Goal: Book appointment/travel/reservation

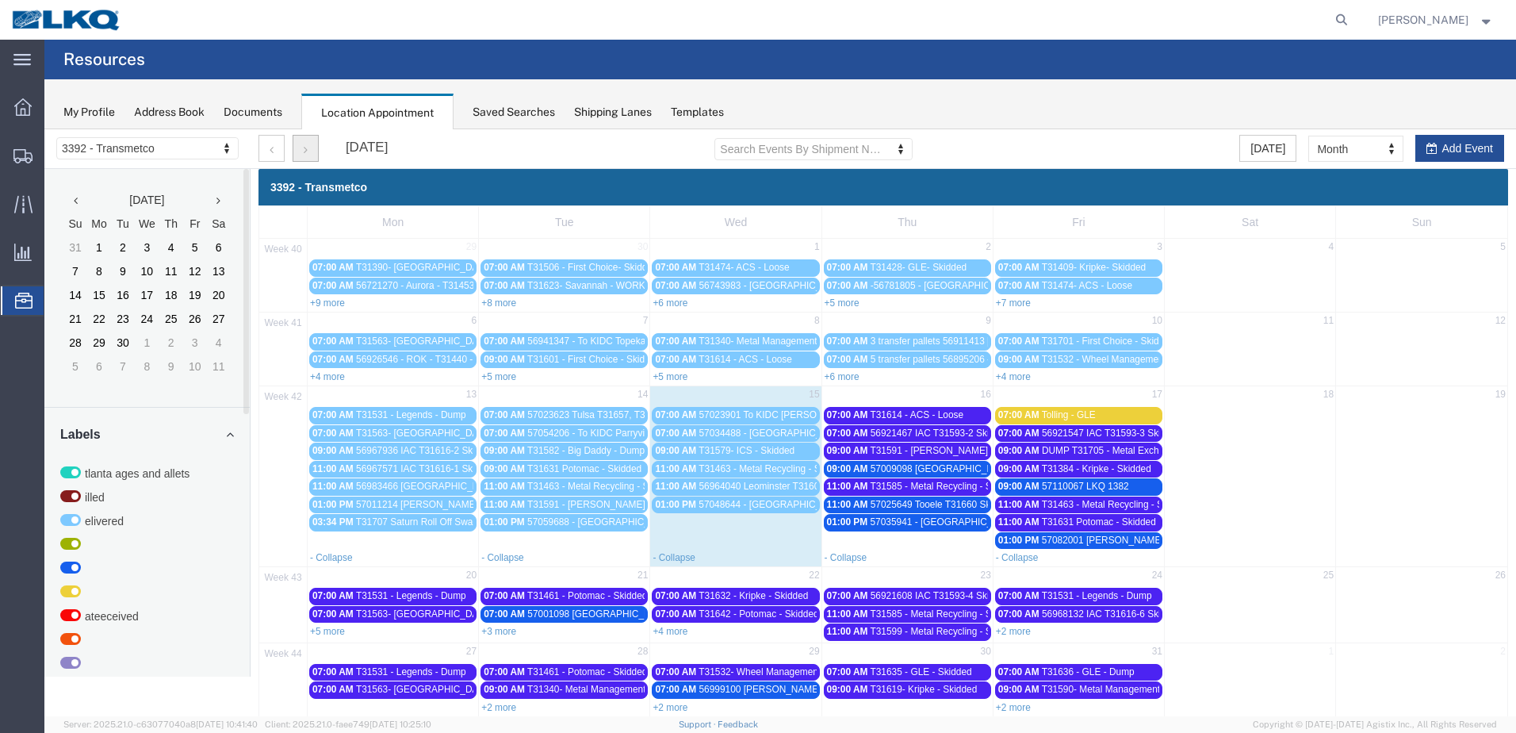
click at [304, 156] on button "button" at bounding box center [306, 148] width 26 height 27
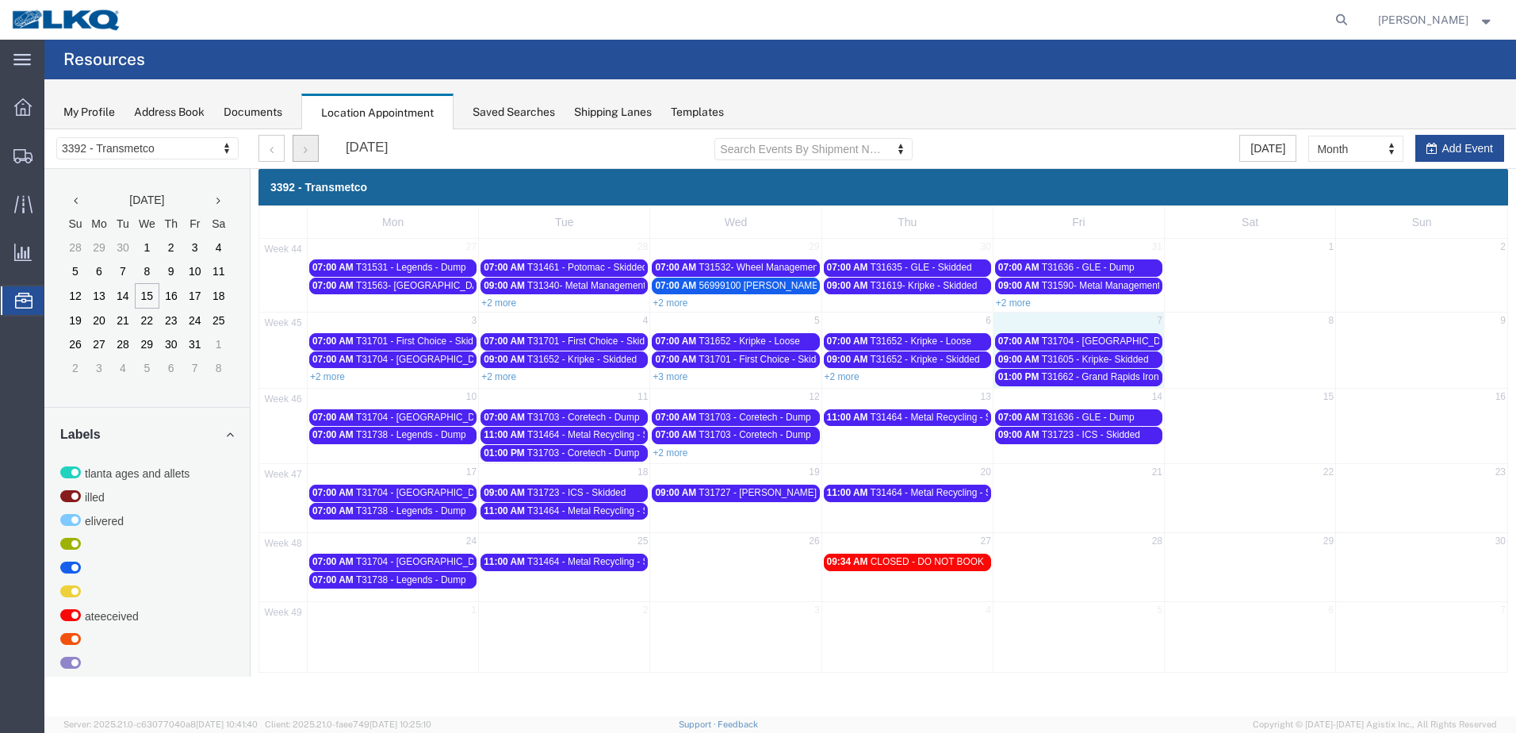
click at [1100, 320] on td "7" at bounding box center [1078, 322] width 171 height 20
select select "1"
select select
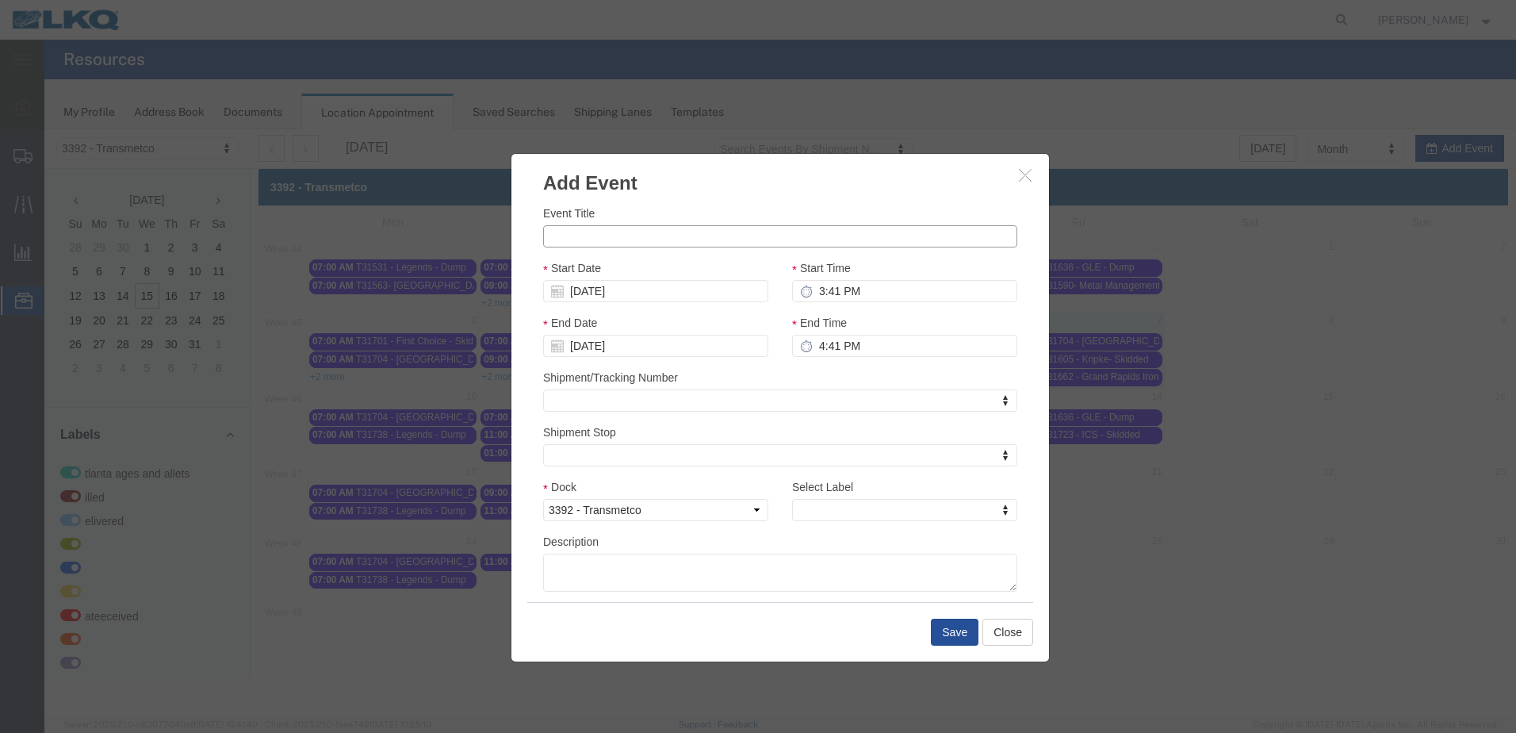
click at [645, 236] on input "Event Title" at bounding box center [780, 236] width 474 height 22
type input "T31735 - Metal Recycling - Skidded"
click at [840, 186] on h3 "Add Event" at bounding box center [781, 175] width 538 height 43
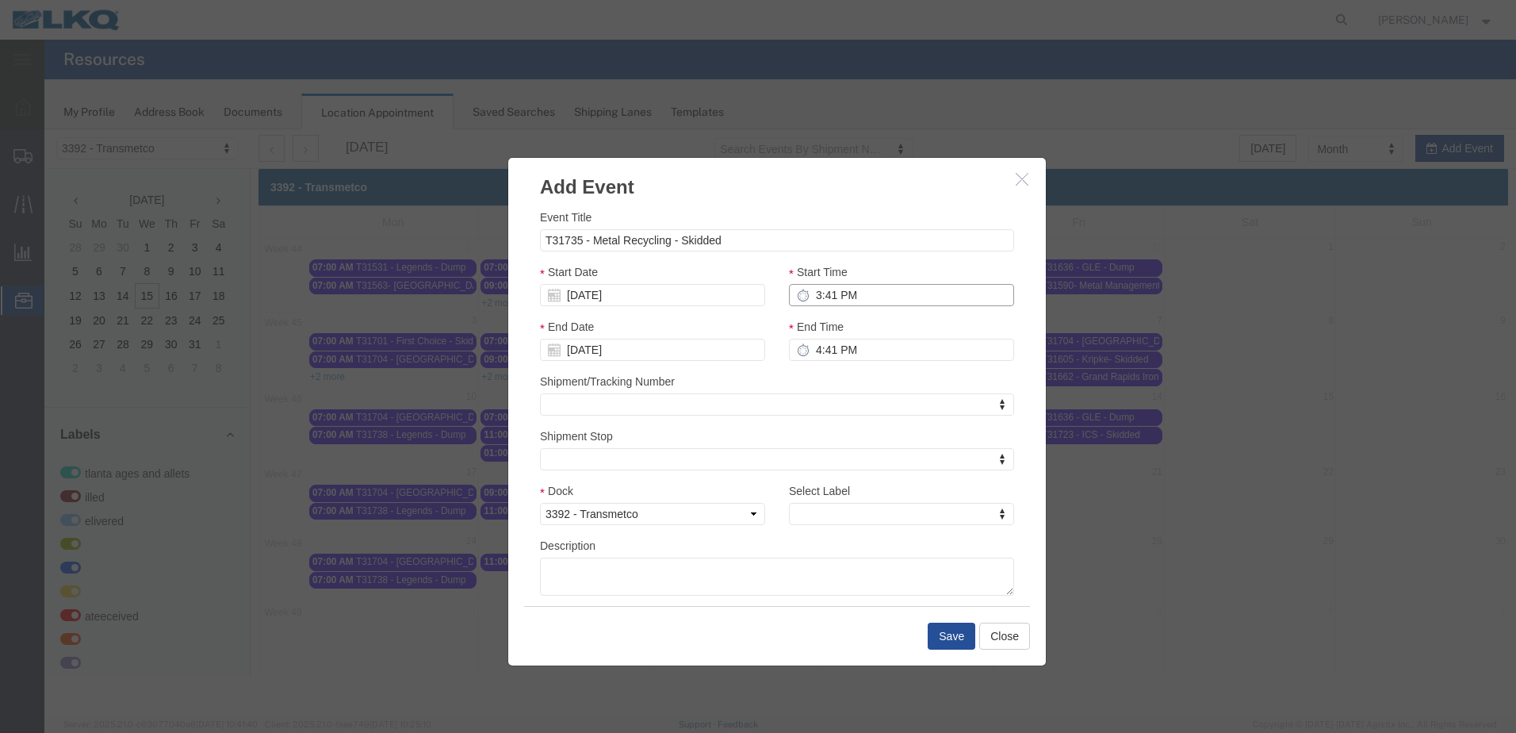
click at [815, 294] on input "3:41 PM" at bounding box center [901, 295] width 225 height 22
type input "11:41 PM"
type input "12:41 AM"
type input "11:00 PM"
type input "12:00 AM"
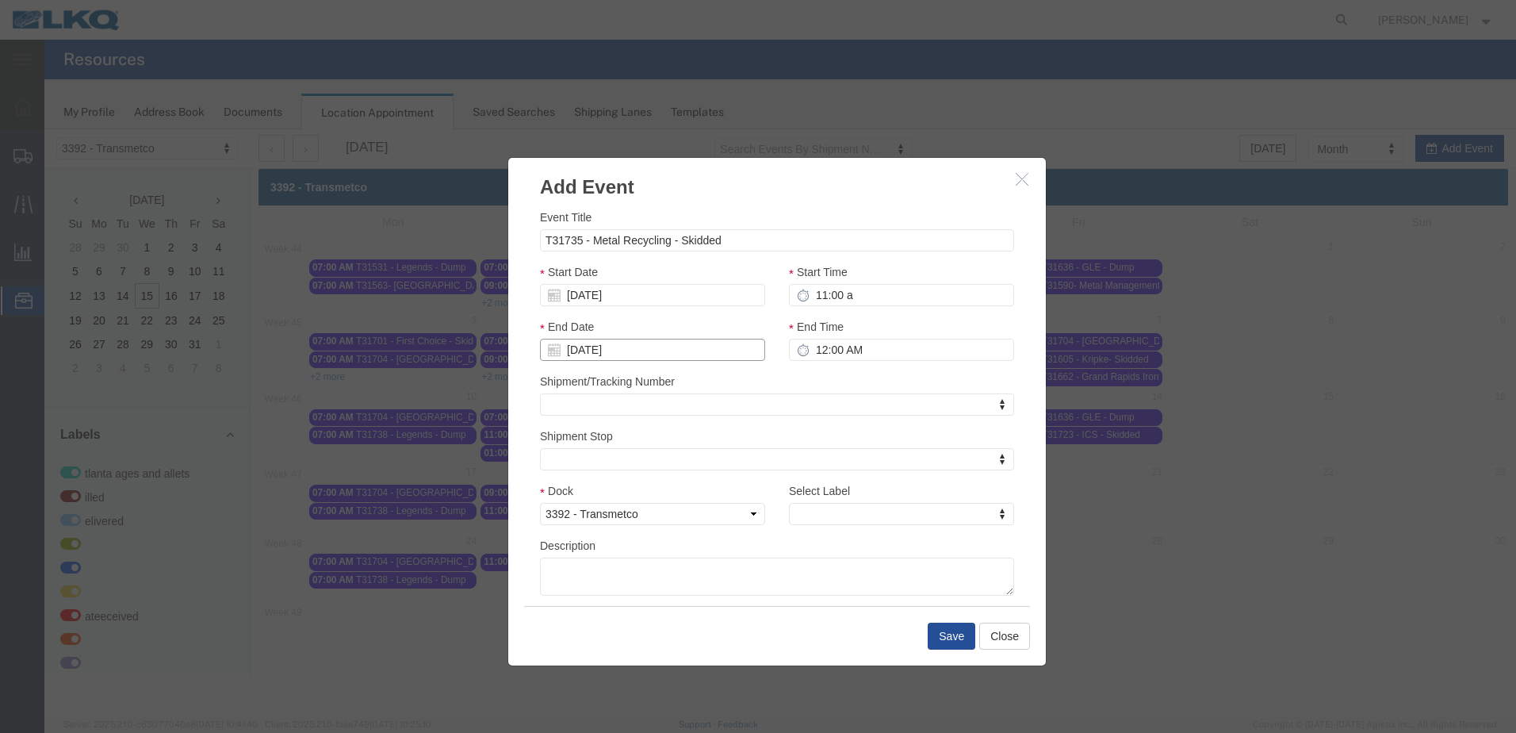
type input "11:00 AM"
type input "12:00 PM"
type input "th"
select select "23"
click at [956, 638] on button "Save" at bounding box center [952, 636] width 48 height 27
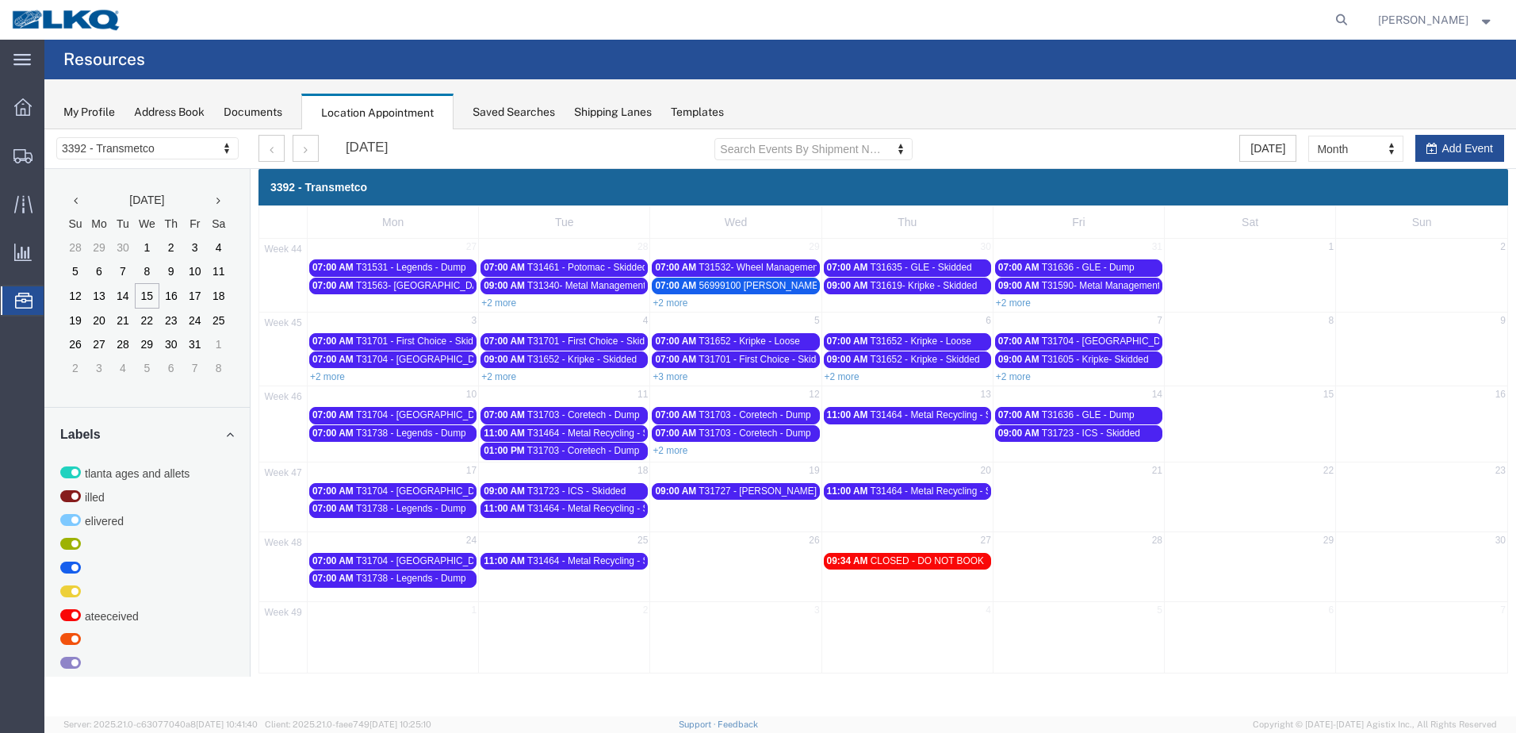
click at [1089, 395] on td "14" at bounding box center [1078, 396] width 171 height 20
select select "1"
select select
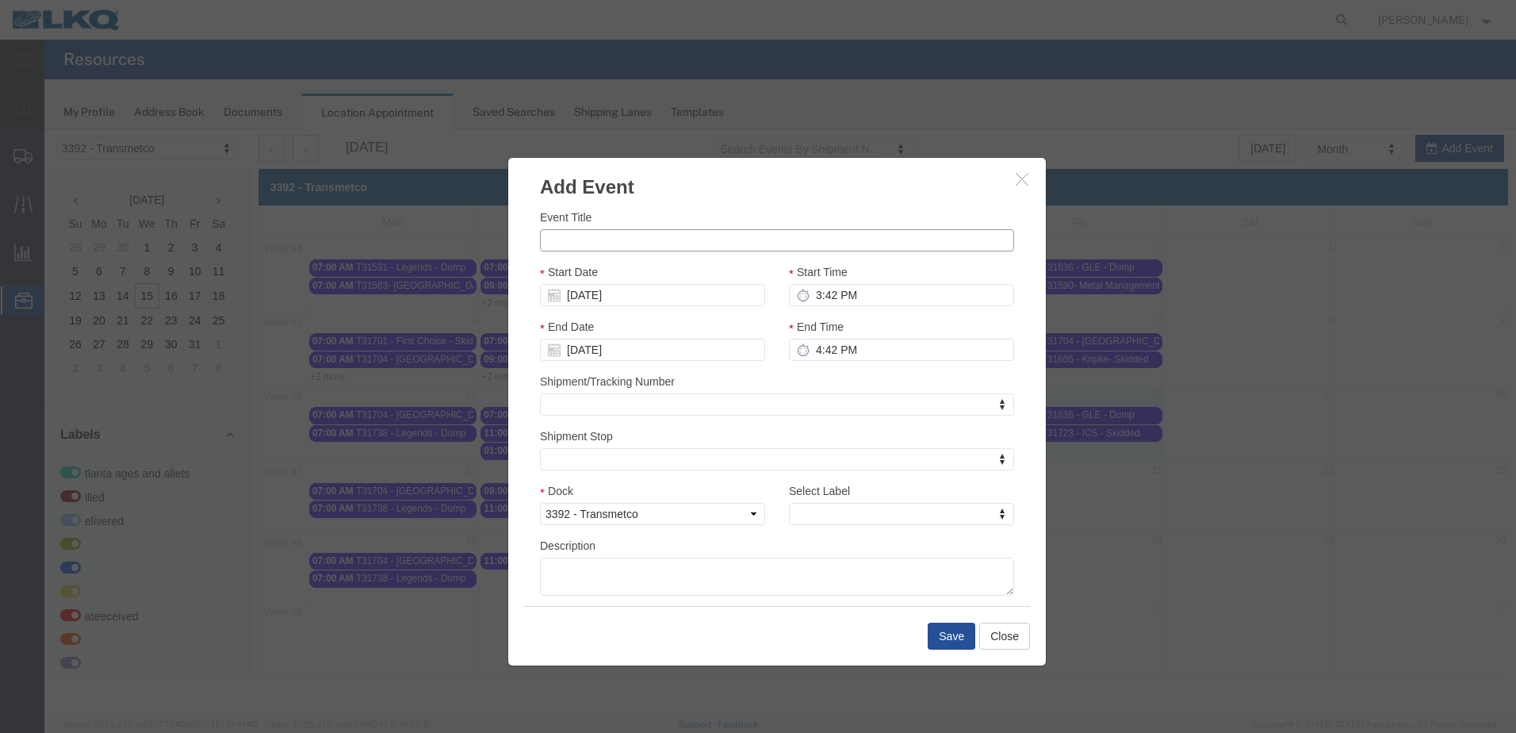
click at [564, 249] on input "Event Title" at bounding box center [777, 240] width 474 height 22
paste input "T31735 - Metal Recycling - Skidded"
type input "T31735 - Metal Recycling - Skidded"
click at [875, 263] on div "Event Title T31735 - Metal Recycling - Skidded Start Date [DATE] Start Time 3:4…" at bounding box center [777, 402] width 474 height 387
click at [816, 298] on input "3:42 PM" at bounding box center [901, 295] width 225 height 22
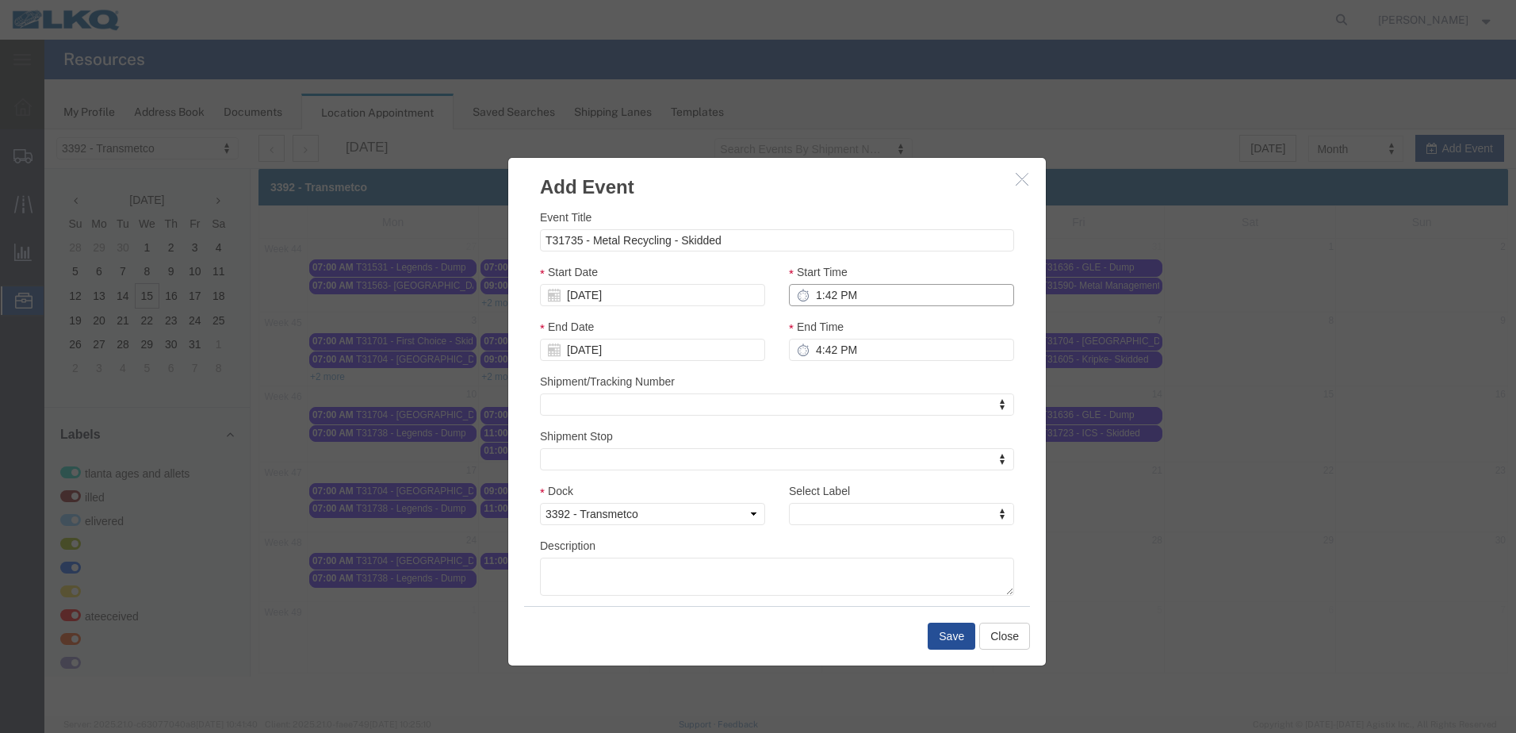
type input "11:42 PM"
type input "12:42 AM"
type input "11:00 PM"
type input "12:00 AM"
type input "11:00 AM"
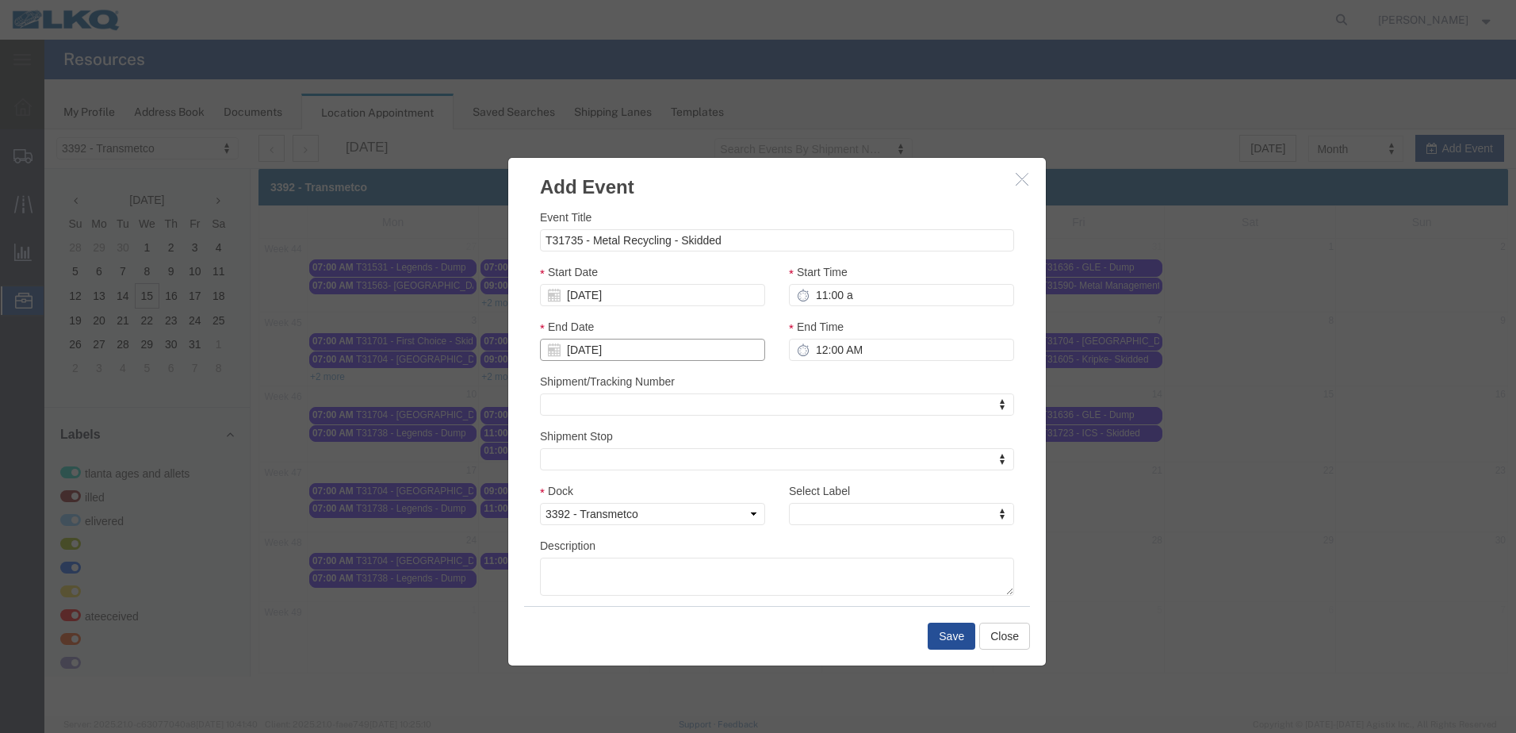
type input "12:00 PM"
type input "th"
select select "23"
click at [961, 638] on button "Save" at bounding box center [952, 636] width 48 height 27
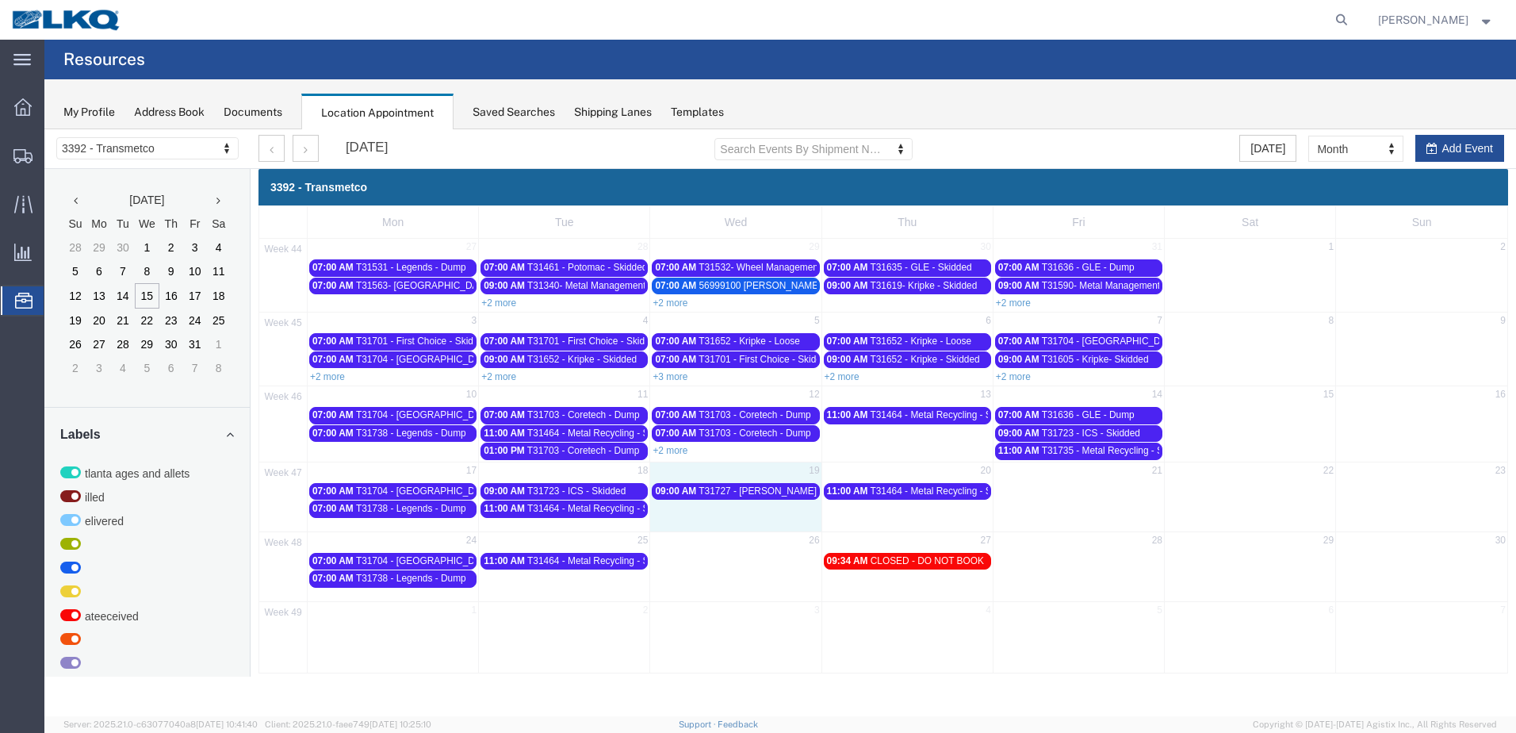
click at [740, 467] on td "19" at bounding box center [735, 472] width 171 height 20
select select "1"
select select
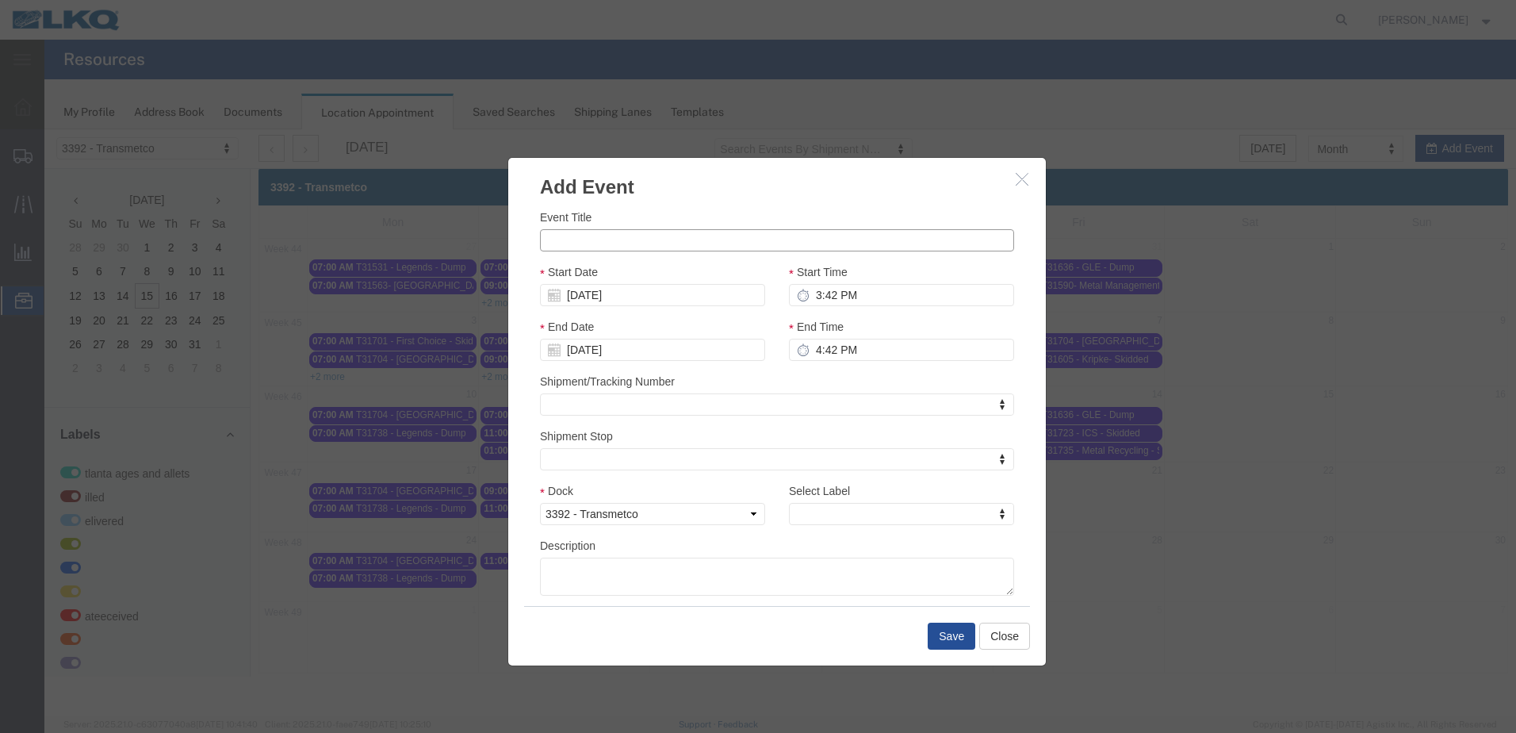
click at [606, 240] on input "Event Title" at bounding box center [777, 240] width 474 height 22
paste input "T31735 - Metal Recycling - Skidded"
type input "T31735 - Metal Recycling - Skidded"
click at [923, 220] on div "Event Title T31735 - Metal Recycling - Skidded" at bounding box center [777, 230] width 474 height 43
click at [818, 290] on input "3:42 PM" at bounding box center [901, 295] width 225 height 22
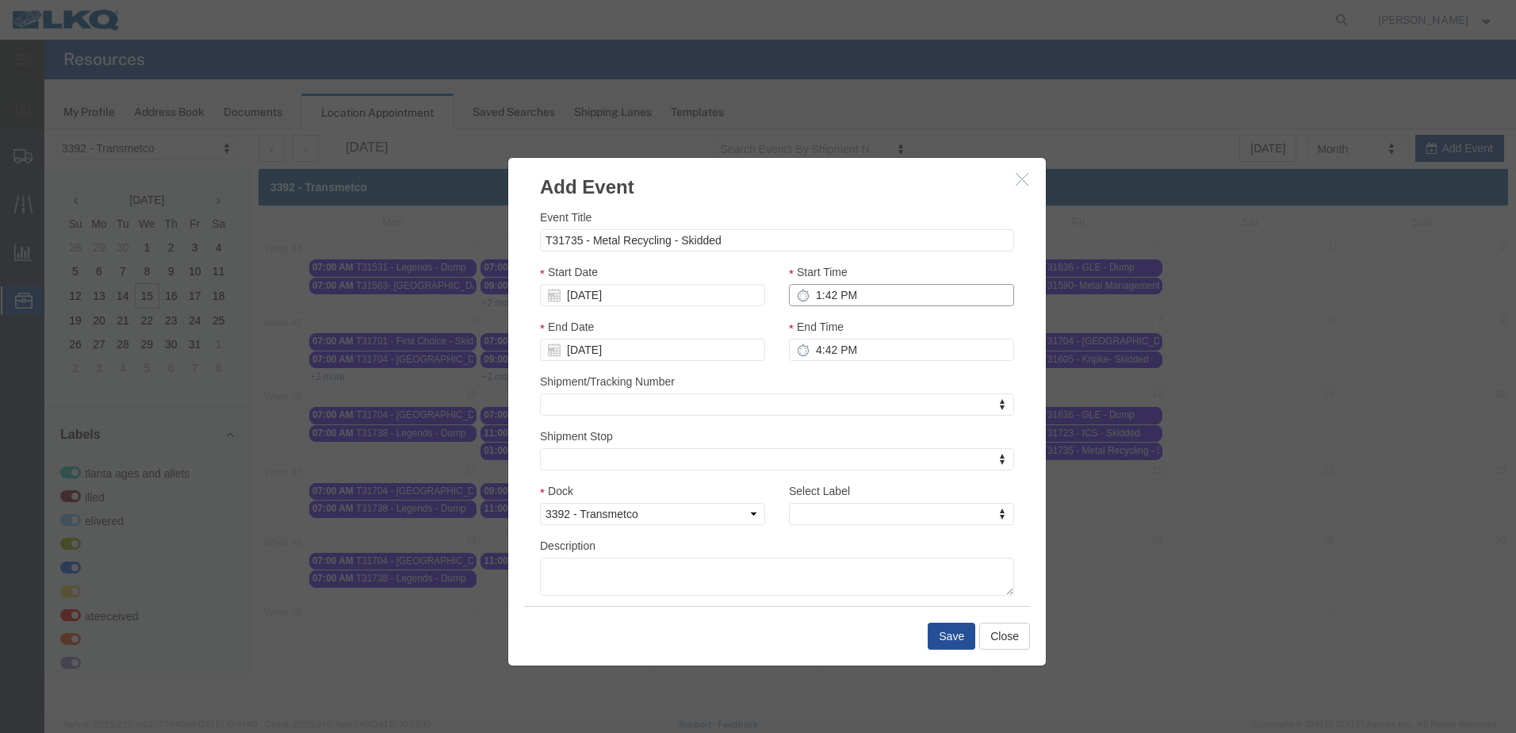
type input "11:42 PM"
type input "12:42 AM"
type input "11:00 PM"
type input "12:00 AM"
type input "11:00 AM"
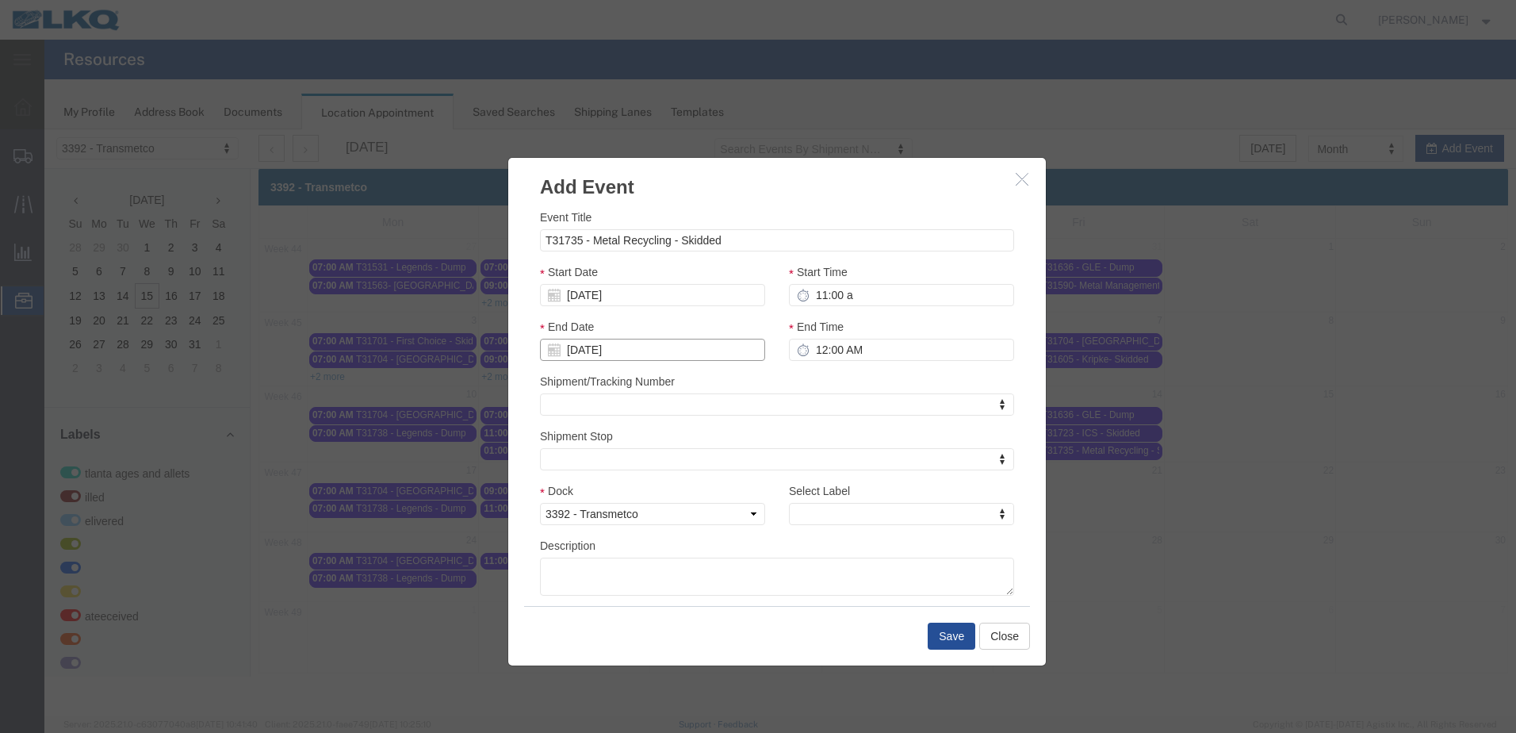
type input "12:00 PM"
type input "th"
drag, startPoint x: 868, startPoint y: 491, endPoint x: 878, endPoint y: 587, distance: 96.4
select select "23"
click at [942, 630] on button "Save" at bounding box center [952, 636] width 48 height 27
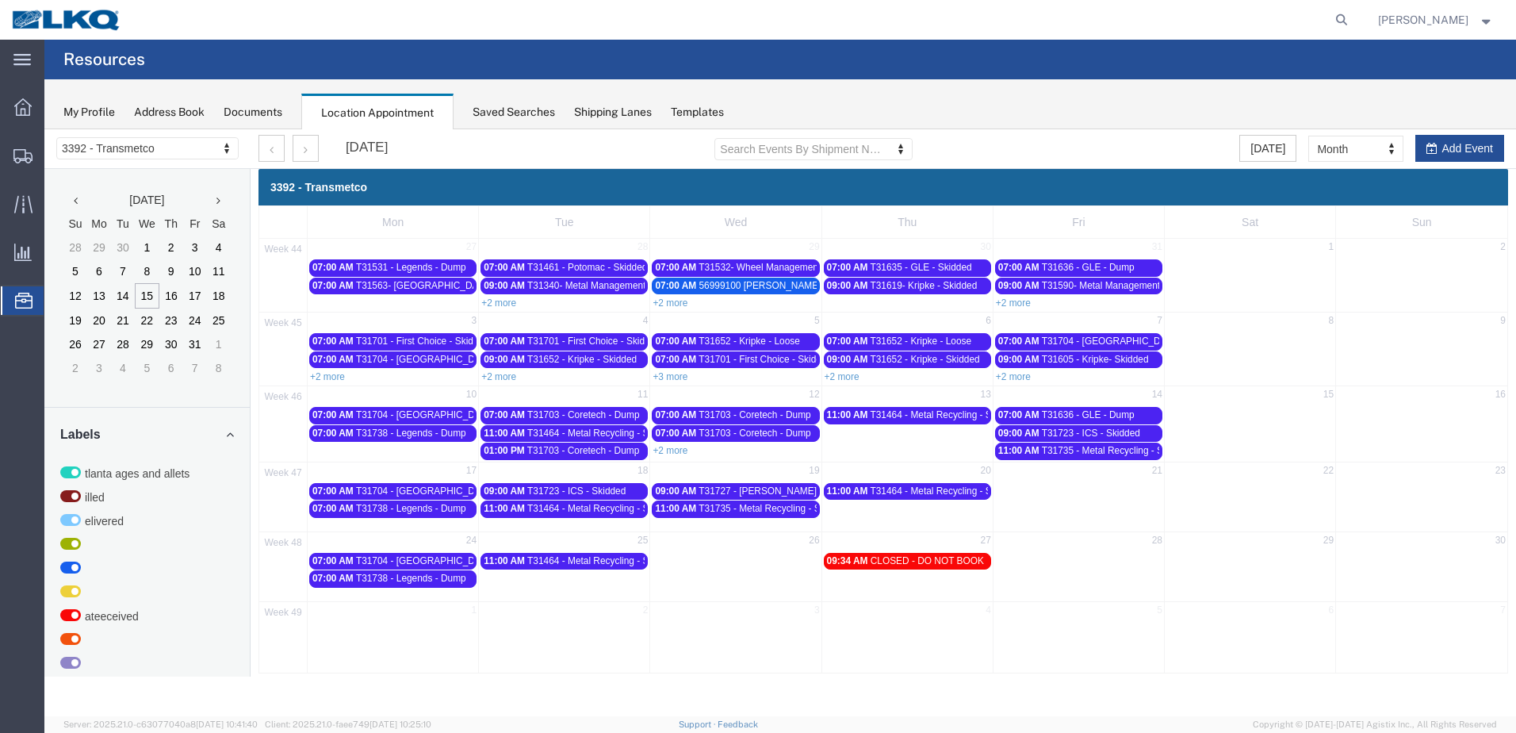
click at [1121, 486] on td at bounding box center [1078, 499] width 171 height 36
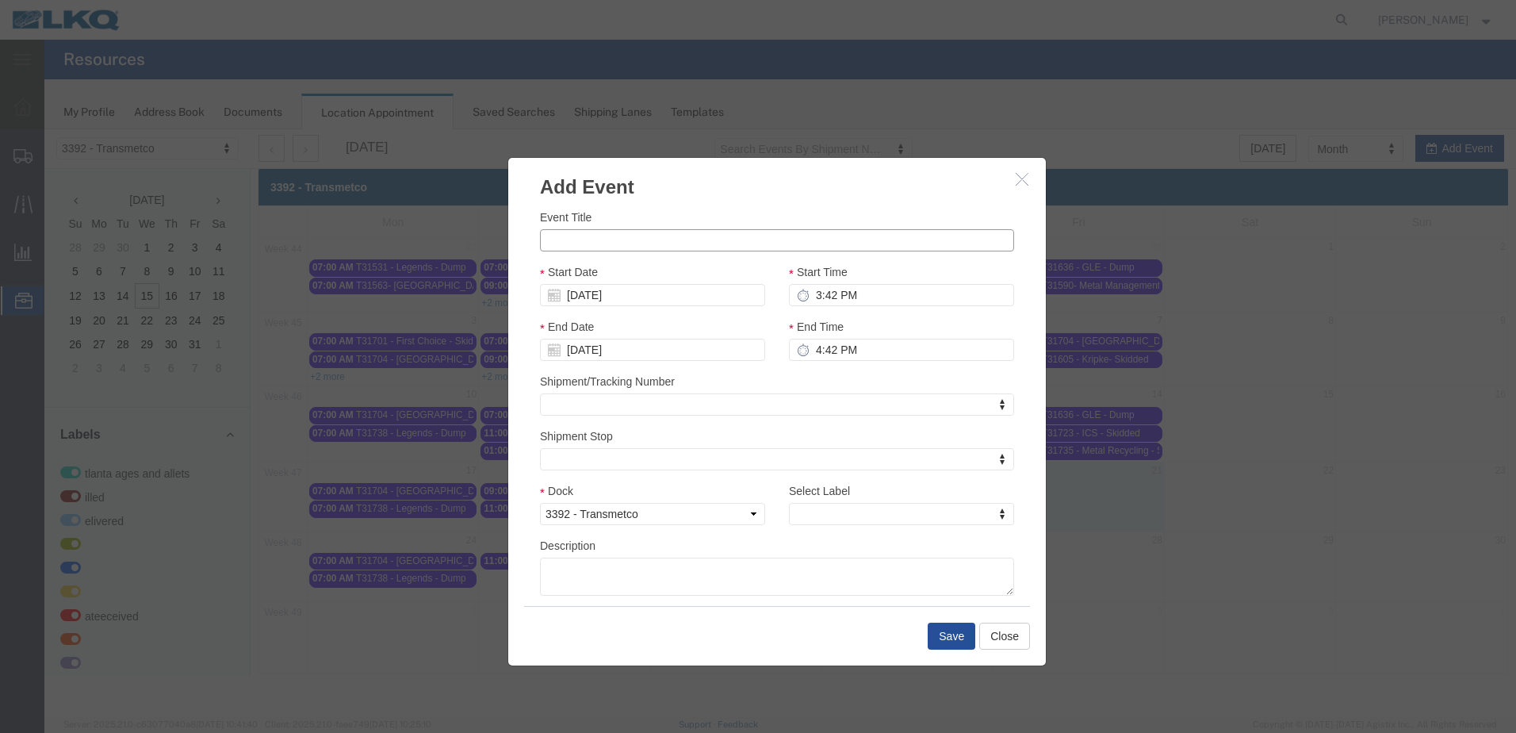
click at [703, 242] on input "Event Title" at bounding box center [777, 240] width 474 height 22
paste input "T31735 - Metal Recycling - Skidded"
type input "T31735 - Metal Recycling - Skidded"
click at [733, 201] on div "Event Title T31735 - Metal Recycling - Skidded Start Date [DATE] Start Time 3:4…" at bounding box center [777, 403] width 538 height 405
click at [818, 299] on input "3:42 PM" at bounding box center [901, 295] width 225 height 22
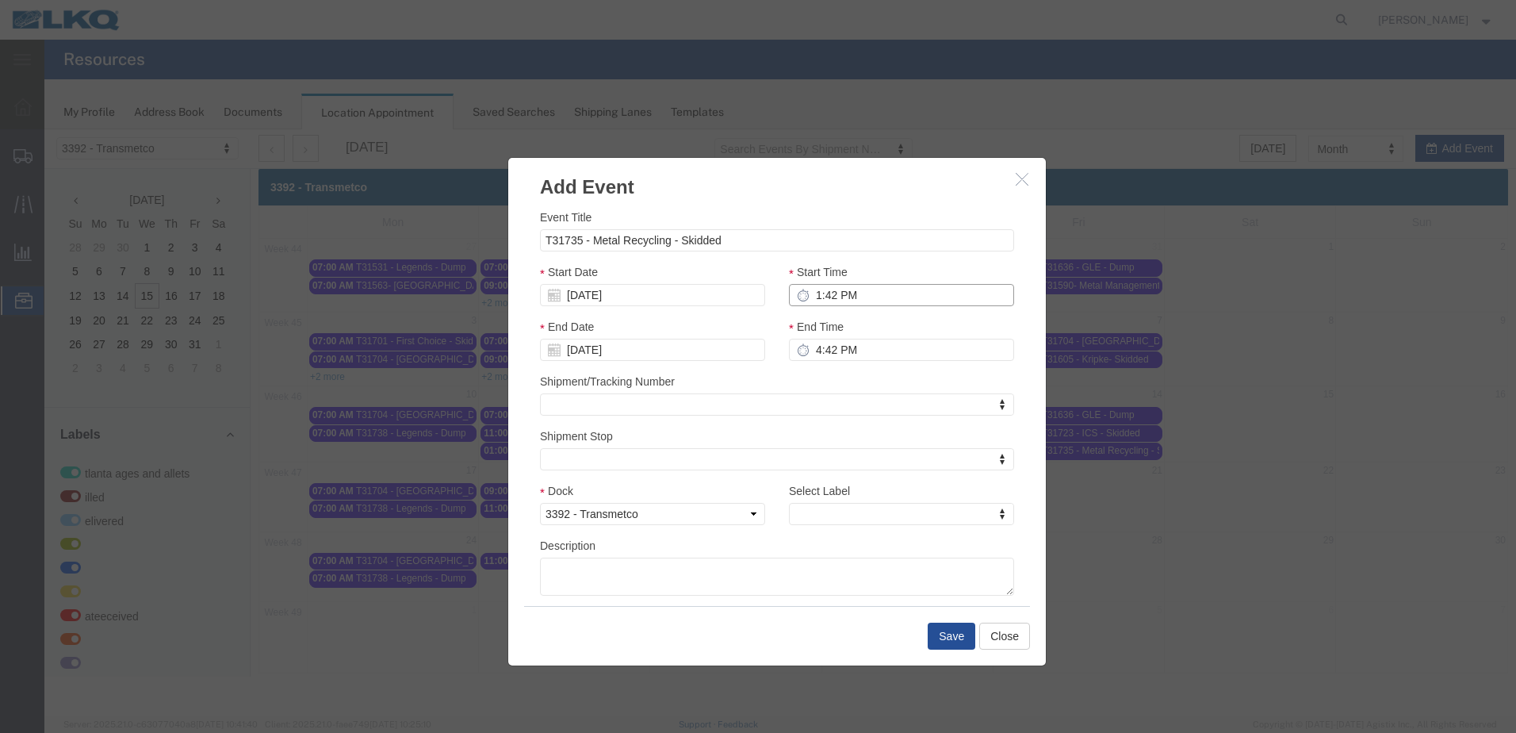
type input "11:42 PM"
type input "12:42 AM"
type input "11:00 PM"
type input "12:00 AM"
type input "11:00 AM"
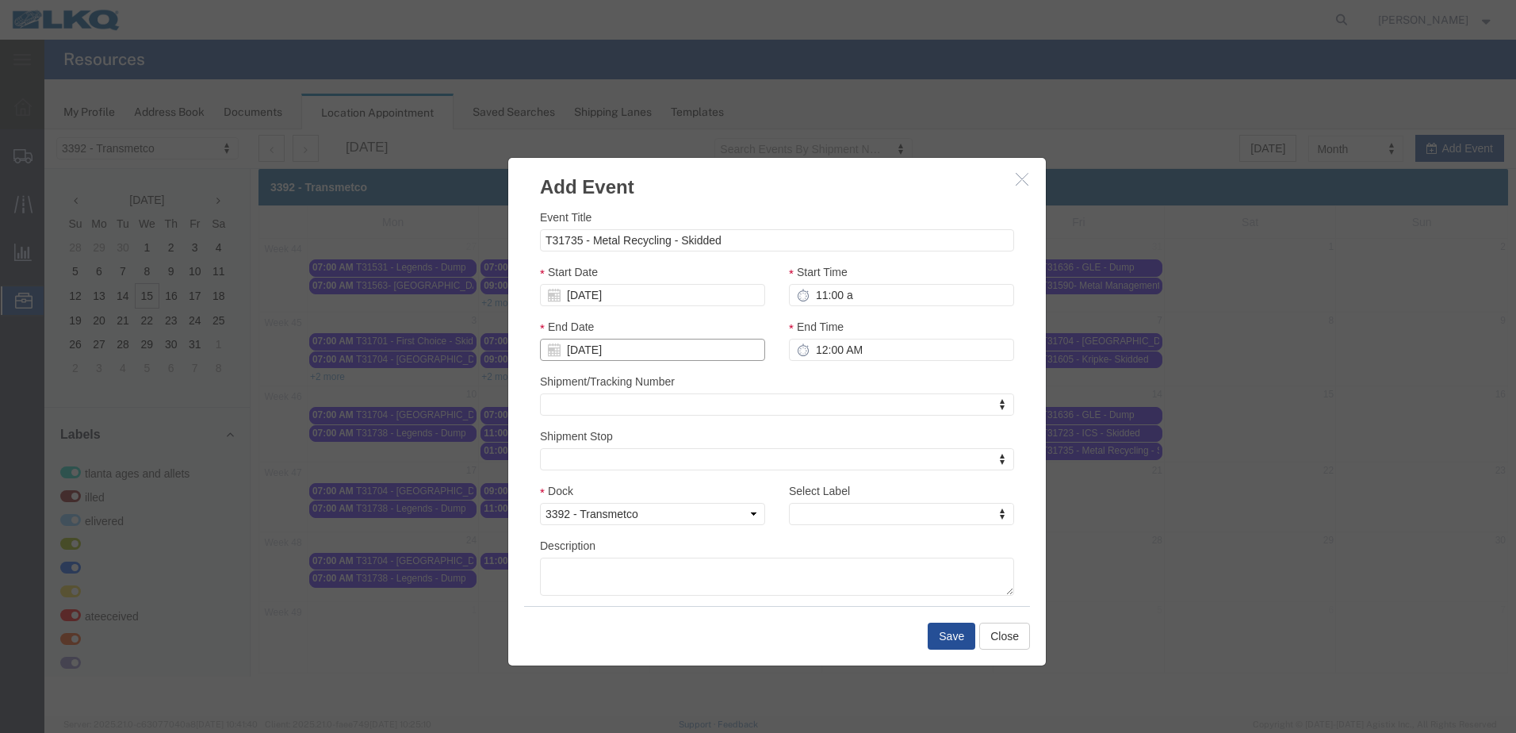
type input "12:00 PM"
type input "th"
drag, startPoint x: 833, startPoint y: 492, endPoint x: 880, endPoint y: 584, distance: 103.2
select select "23"
click at [960, 628] on button "Save" at bounding box center [952, 636] width 48 height 27
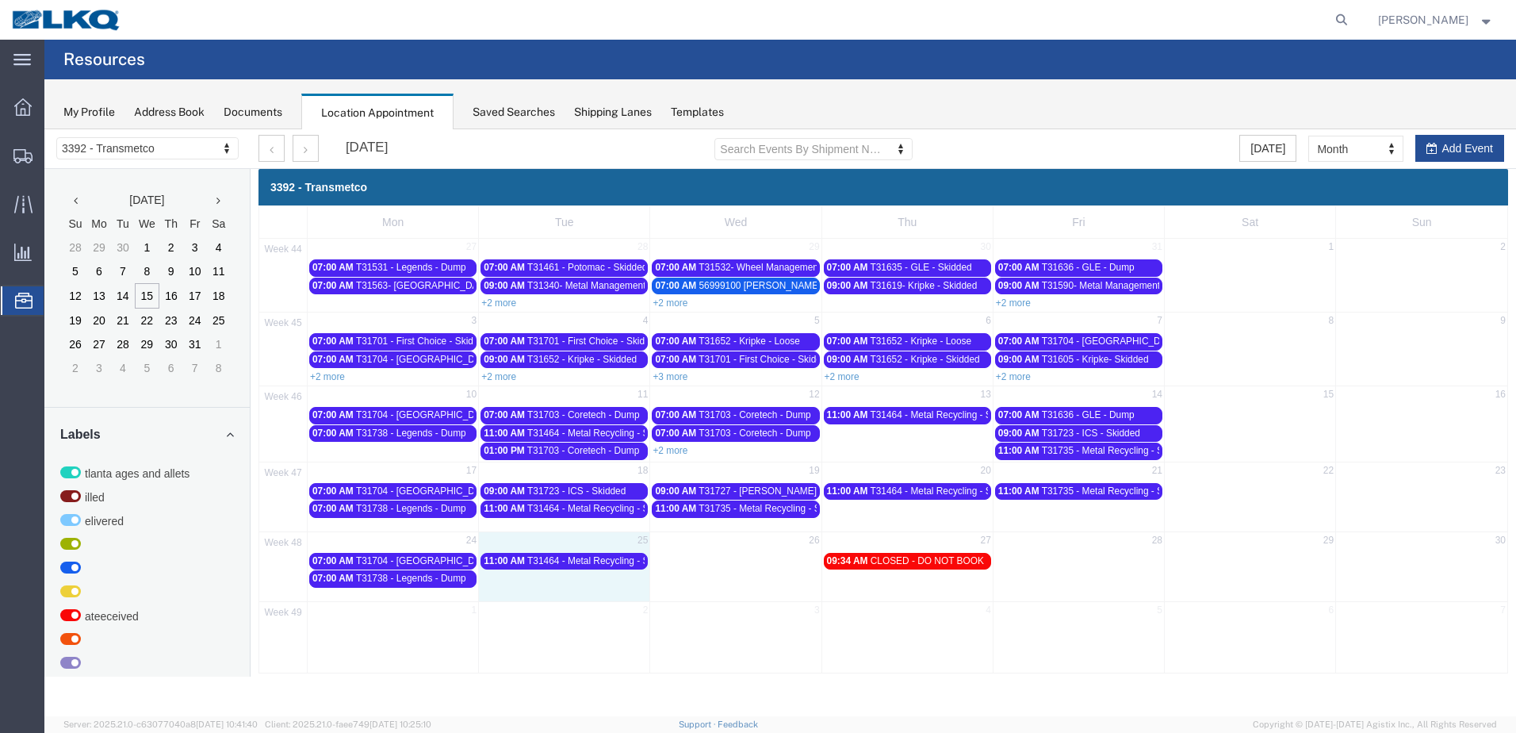
click at [601, 542] on td "25" at bounding box center [564, 541] width 171 height 20
select select "1"
select select
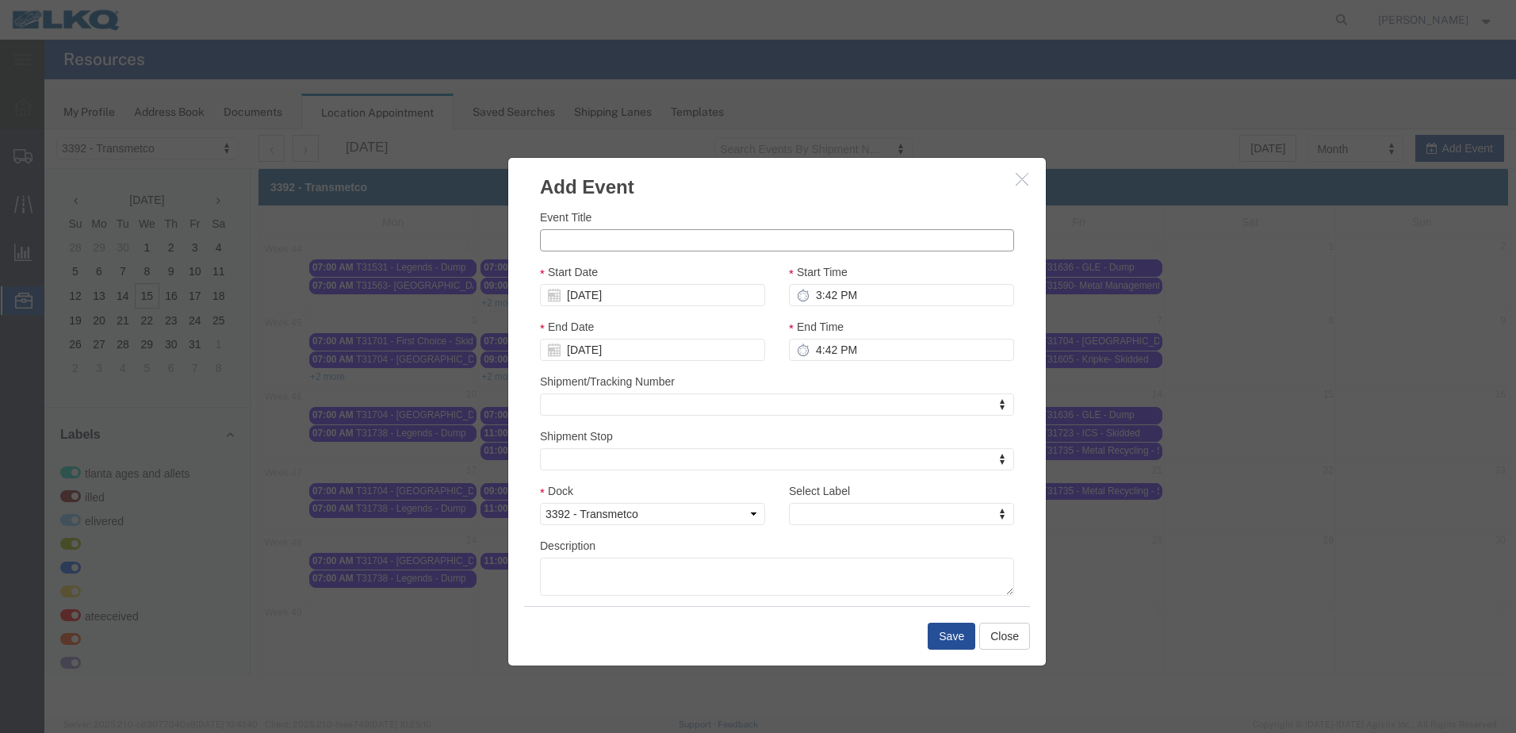
click at [600, 230] on input "Event Title" at bounding box center [777, 240] width 474 height 22
paste input "T31735 - Metal Recycling - Skidded"
type input "T31735 - Metal Recycling - Skidded"
click at [822, 195] on h3 "Add Event" at bounding box center [777, 179] width 538 height 43
click at [813, 293] on input "3:42 PM" at bounding box center [901, 295] width 225 height 22
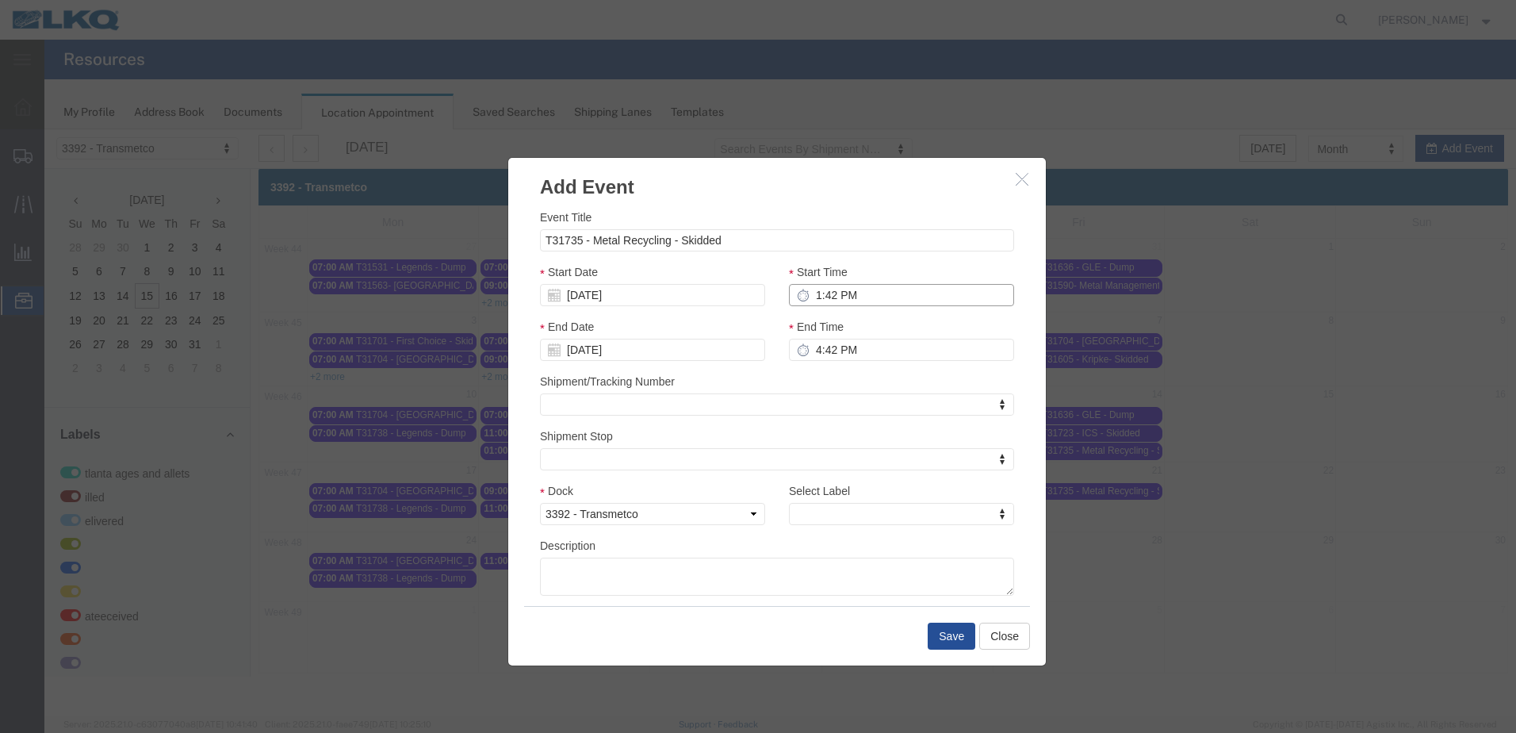
type input "11:42 PM"
type input "12:42 AM"
type input "11:00 PM"
type input "12:00 AM"
type input "11:00 AM"
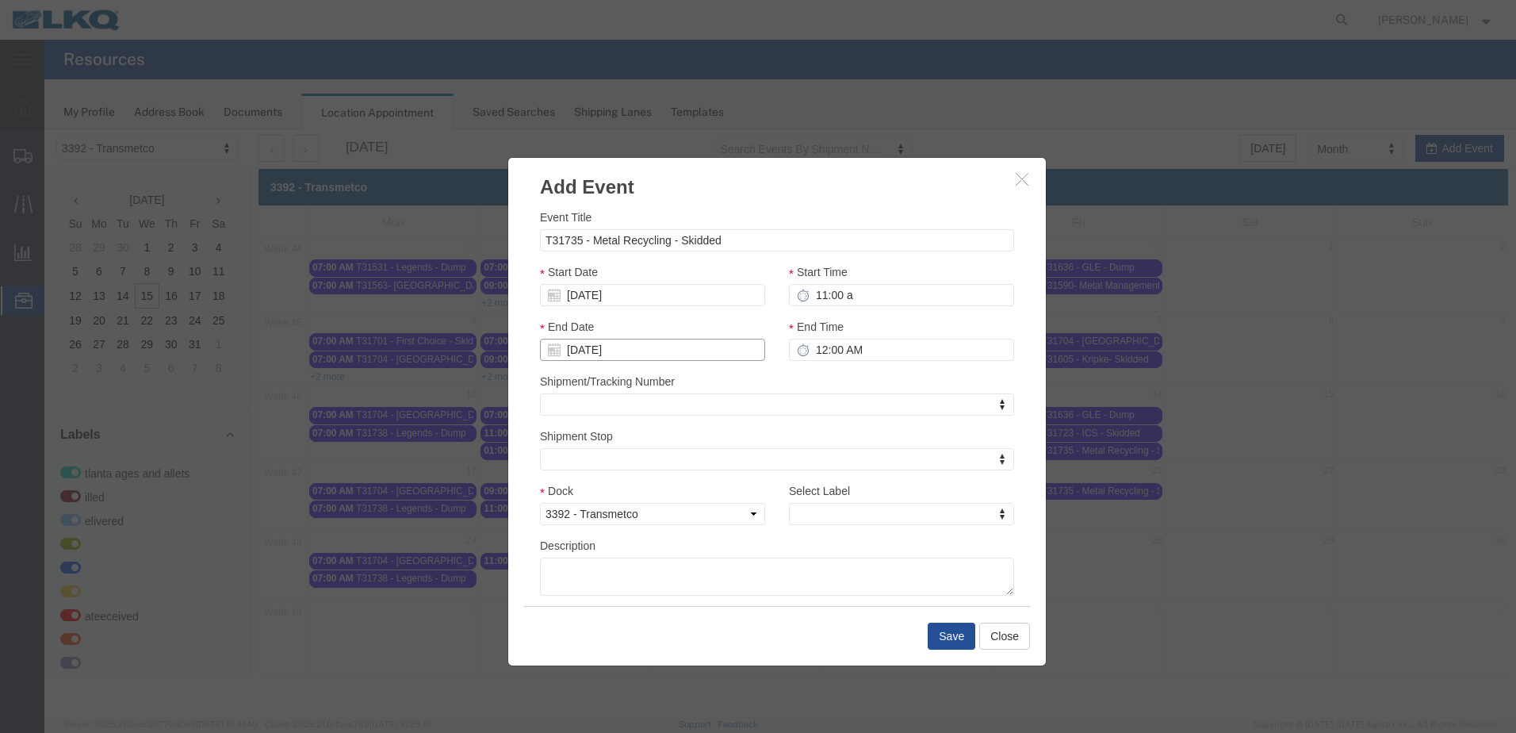
type input "12:00 PM"
click at [873, 499] on div "Select Label Select Label Select Label Atlanta Cages and Pallets Billed Deliver…" at bounding box center [901, 503] width 225 height 43
type input "th"
select select "23"
click at [948, 641] on button "Save" at bounding box center [952, 636] width 48 height 27
